Goal: Task Accomplishment & Management: Manage account settings

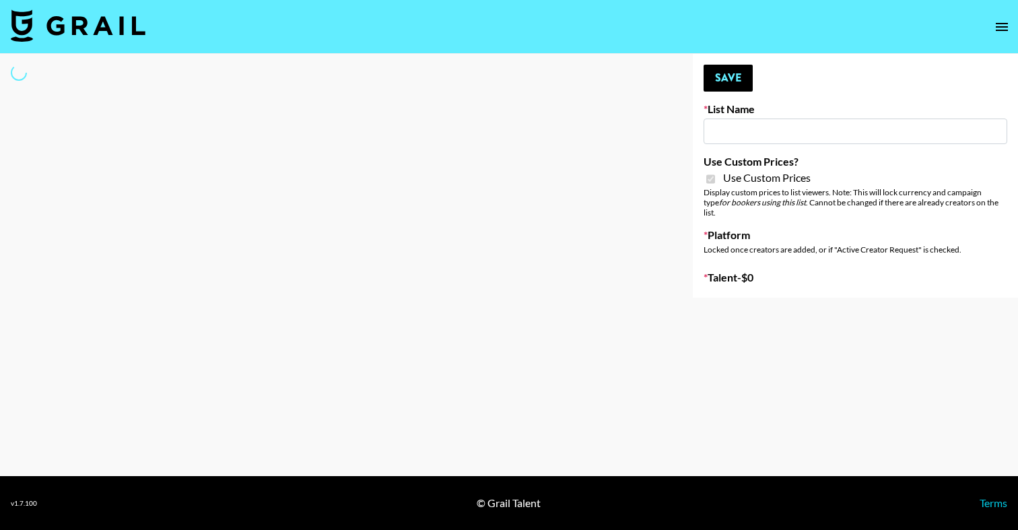
type input "Nippies"
checkbox input "true"
select select "Brand"
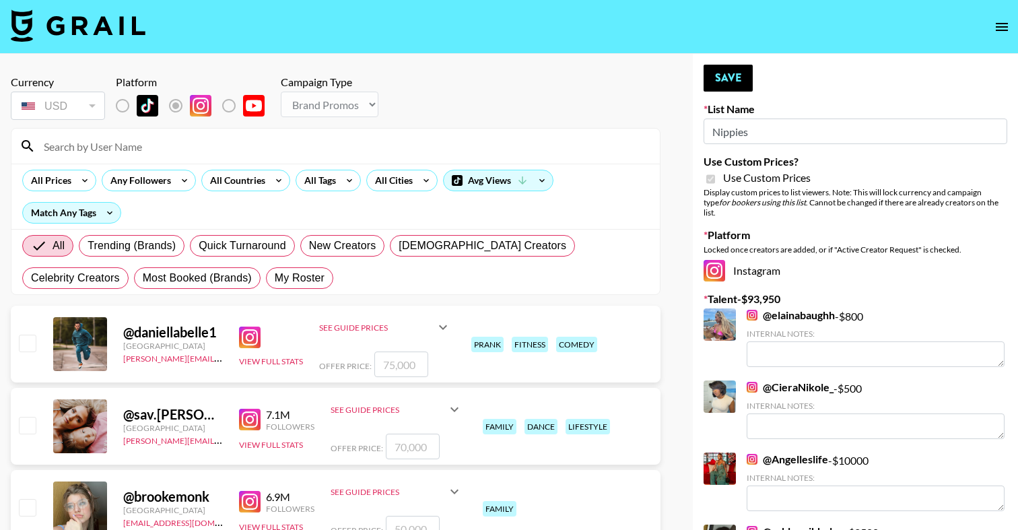
click at [283, 151] on input at bounding box center [344, 146] width 616 height 22
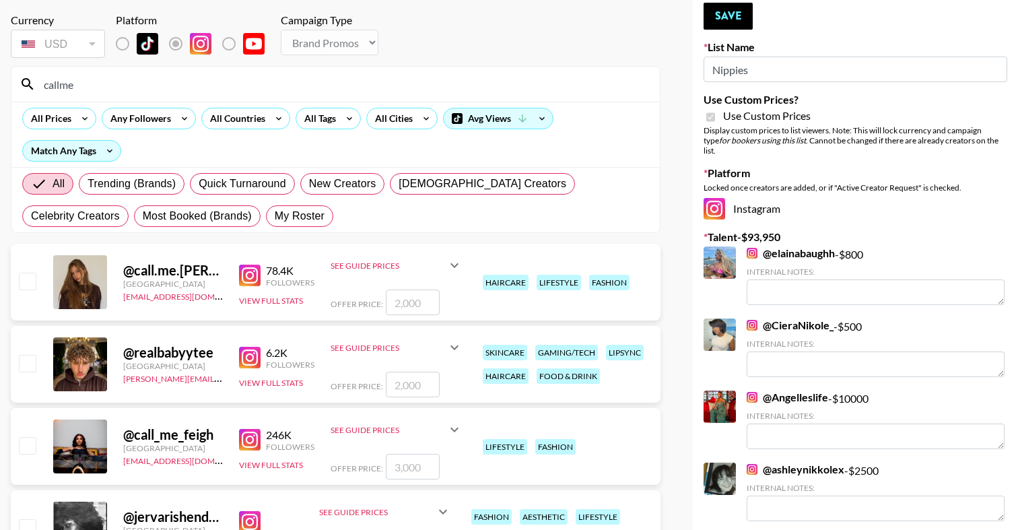
scroll to position [68, 0]
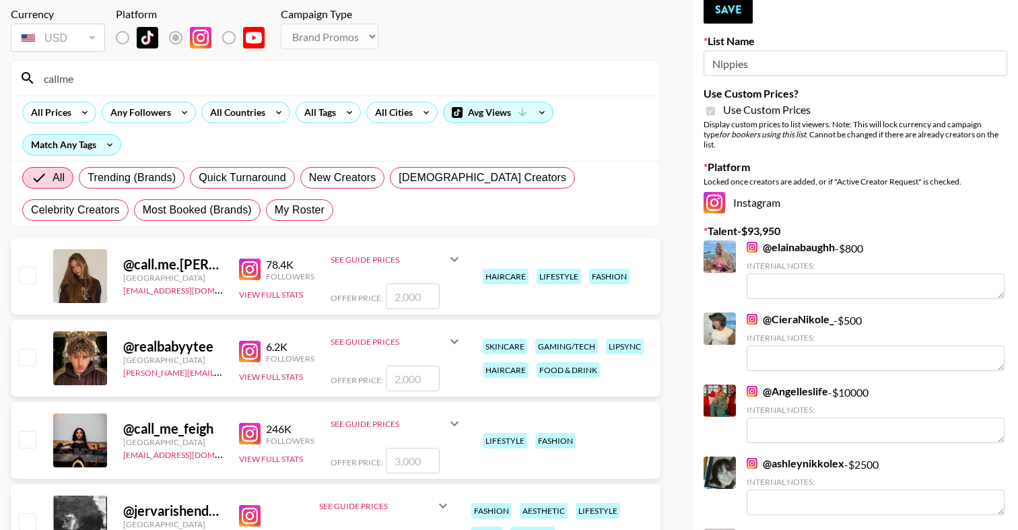
type input "callme"
click at [30, 439] on input "checkbox" at bounding box center [27, 439] width 16 height 16
checkbox input "true"
type input "3000"
click at [731, 12] on button "Save" at bounding box center [727, 10] width 49 height 27
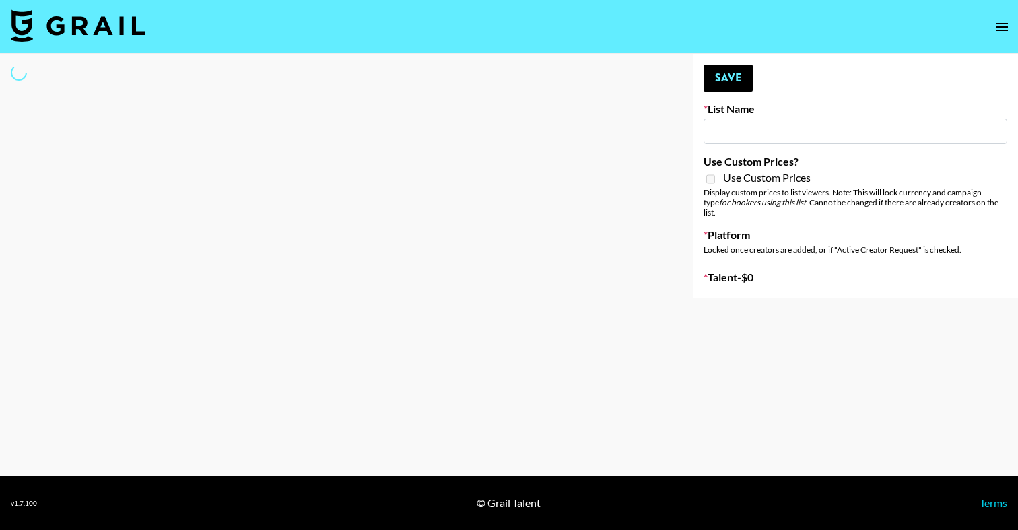
type input "[PERSON_NAME] Promo"
select select "Song"
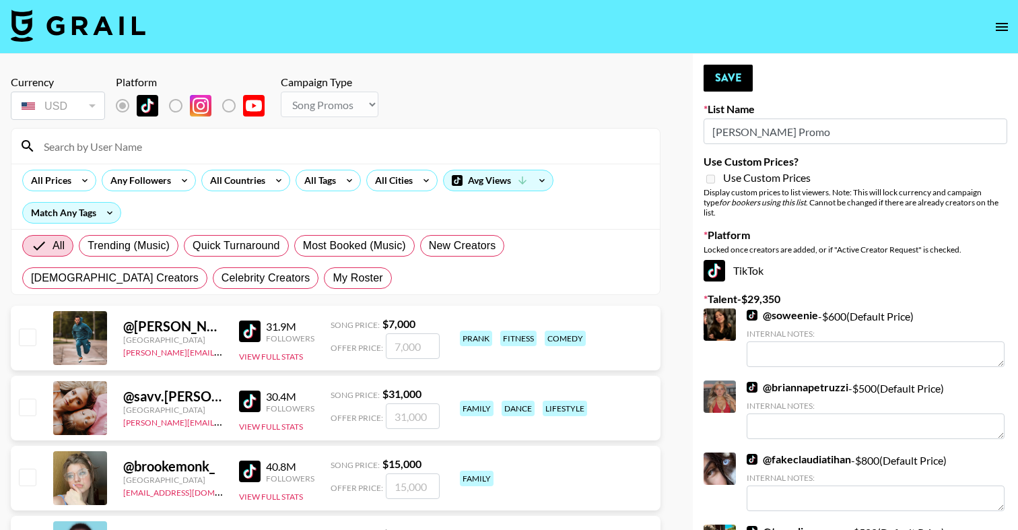
click at [279, 143] on input at bounding box center [344, 146] width 616 height 22
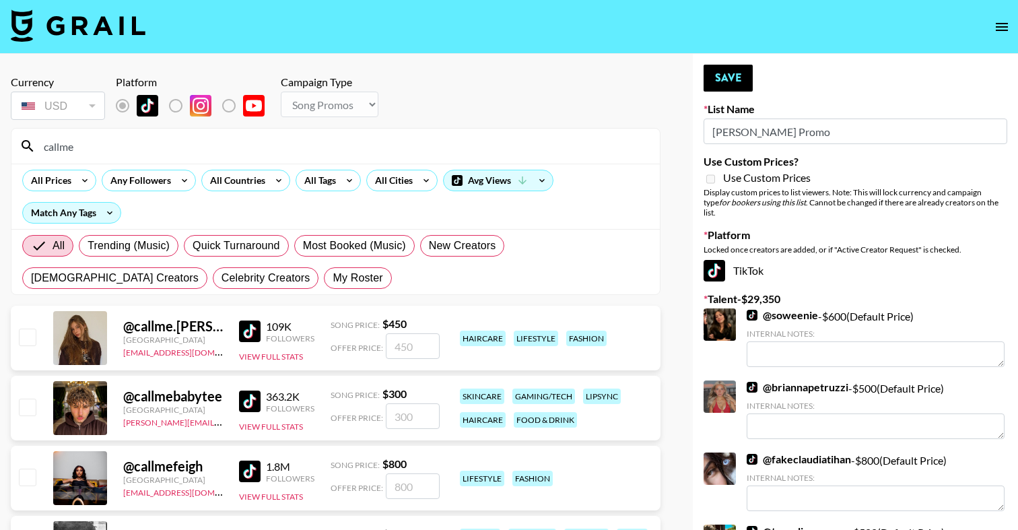
type input "callme"
click at [28, 473] on input "checkbox" at bounding box center [27, 477] width 16 height 16
checkbox input "true"
type input "800"
click at [728, 75] on button "Save" at bounding box center [727, 78] width 49 height 27
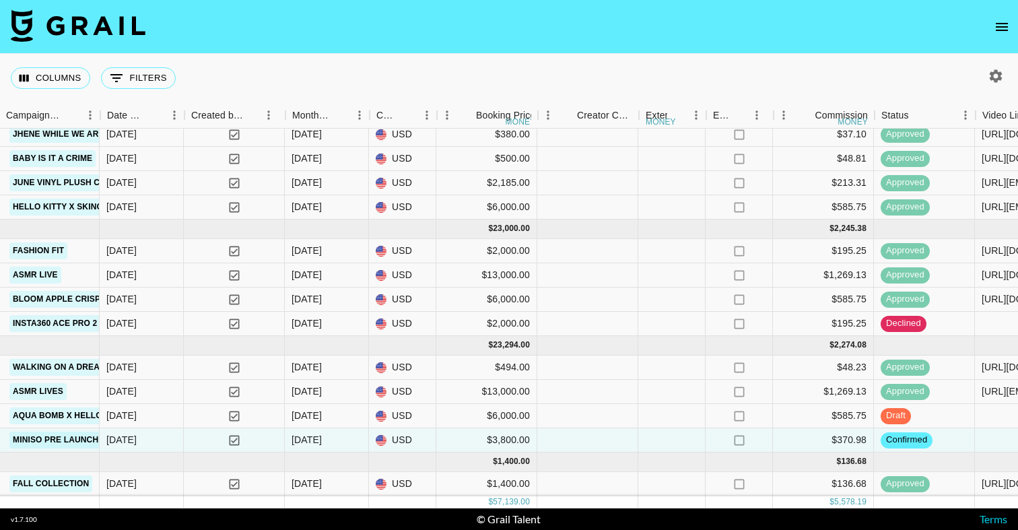
scroll to position [50, 822]
